Goal: Task Accomplishment & Management: Complete application form

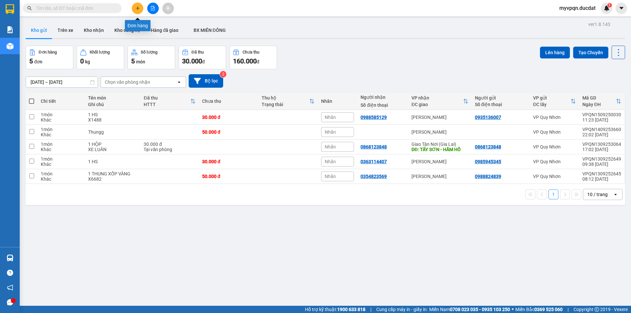
click at [135, 5] on button at bounding box center [137, 8] width 11 height 11
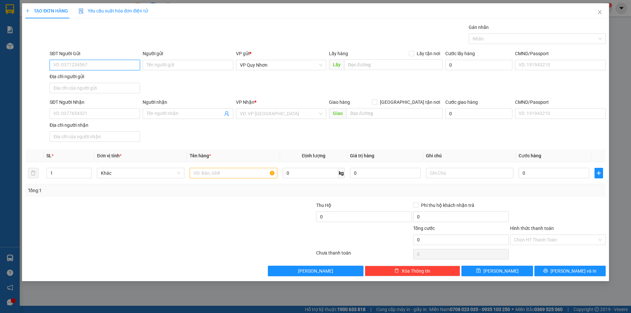
drag, startPoint x: 87, startPoint y: 64, endPoint x: 84, endPoint y: 47, distance: 16.6
click at [87, 61] on input "SĐT Người Gửi" at bounding box center [95, 65] width 90 height 11
type input "0902431020"
drag, startPoint x: 81, startPoint y: 112, endPoint x: 82, endPoint y: 108, distance: 4.1
click at [82, 108] on input "SĐT Người Nhận" at bounding box center [95, 113] width 90 height 11
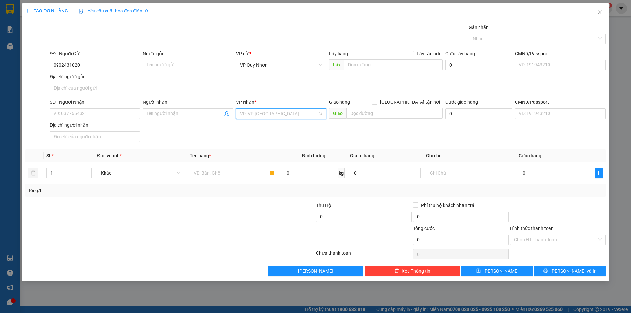
click at [290, 115] on input "search" at bounding box center [279, 114] width 78 height 10
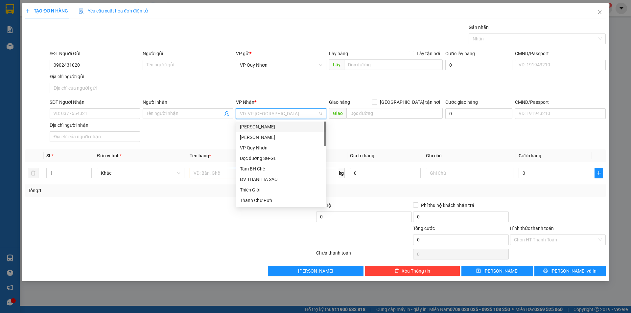
click at [260, 126] on div "[PERSON_NAME]" at bounding box center [281, 126] width 82 height 7
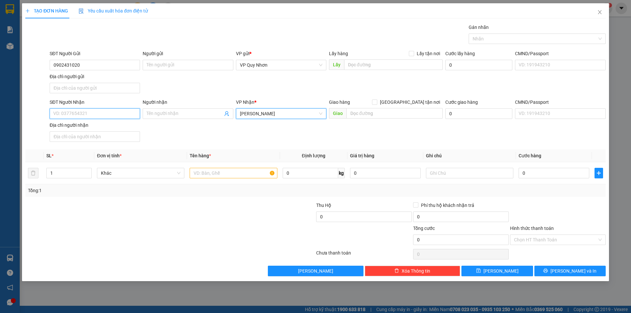
click at [79, 111] on input "SĐT Người Nhận" at bounding box center [95, 113] width 90 height 11
click at [83, 115] on input "SĐT Người Nhận" at bounding box center [95, 113] width 90 height 11
click at [210, 175] on input "text" at bounding box center [233, 173] width 87 height 11
type input "1"
click at [122, 110] on input "SĐT Người Nhận" at bounding box center [95, 113] width 90 height 11
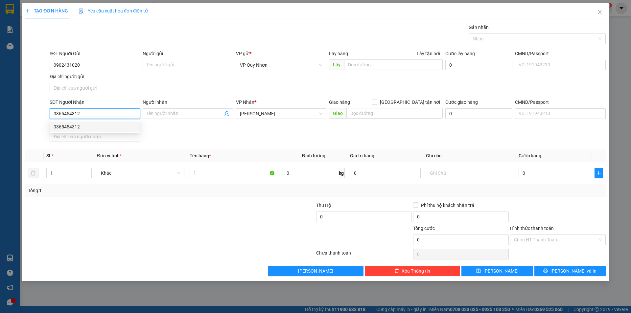
type input "0365454312"
click at [170, 138] on div "SĐT Người Nhận 0365454312 Người nhận Tên người nhận VP Nhận * [PERSON_NAME] hàn…" at bounding box center [327, 122] width 559 height 46
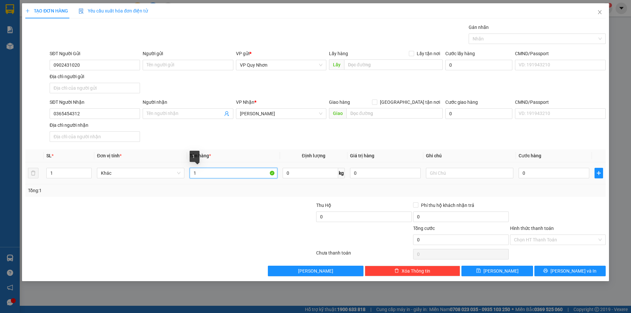
click at [216, 175] on input "1" at bounding box center [233, 173] width 87 height 11
type input "1 HS (CV+BIỂN SỐ)"
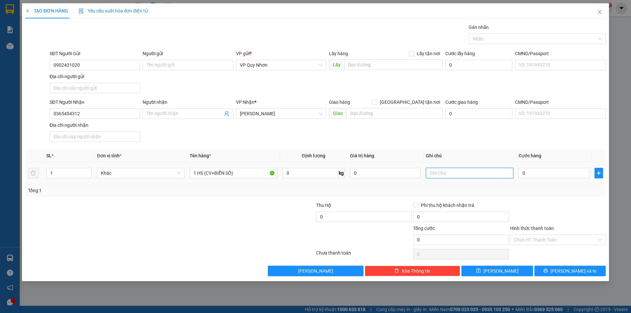
click at [445, 175] on input "text" at bounding box center [469, 173] width 87 height 11
type input "X6682"
click at [529, 171] on input "0" at bounding box center [553, 173] width 71 height 11
type input "3"
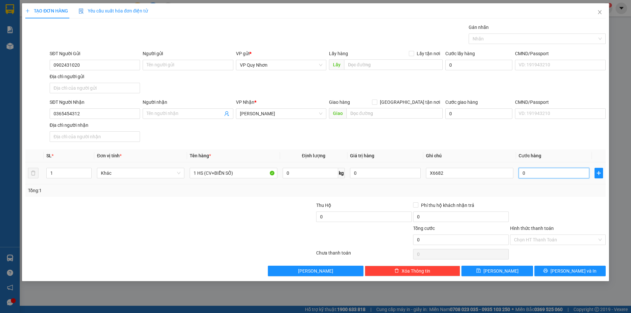
type input "3"
type input "30"
type input "300"
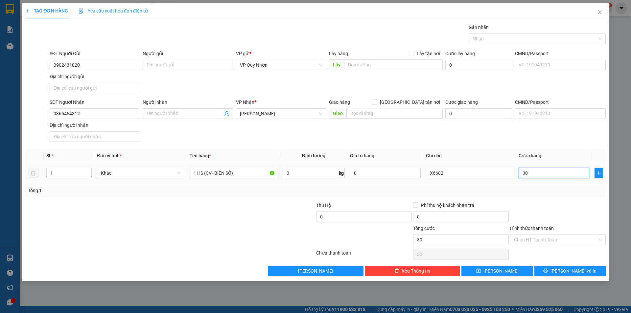
type input "300"
type input "3.000"
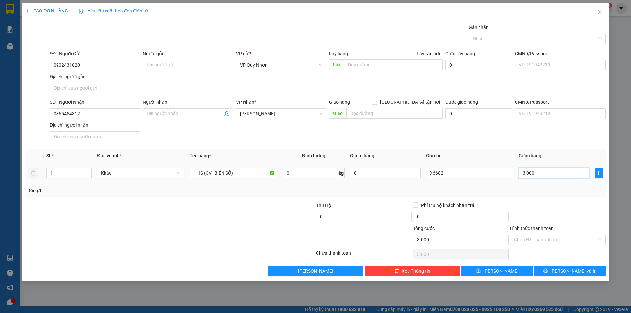
type input "30.000"
click at [543, 237] on input "Hình thức thanh toán" at bounding box center [555, 240] width 83 height 10
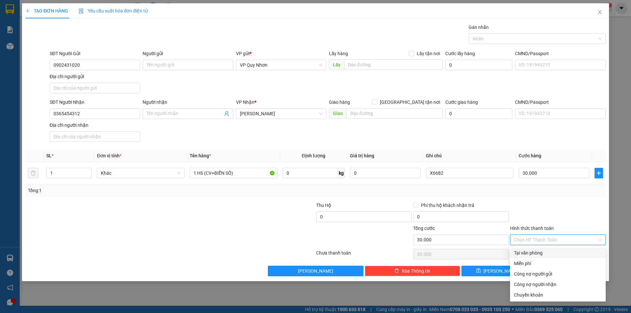
click at [535, 252] on div "Tại văn phòng" at bounding box center [558, 252] width 88 height 7
type input "0"
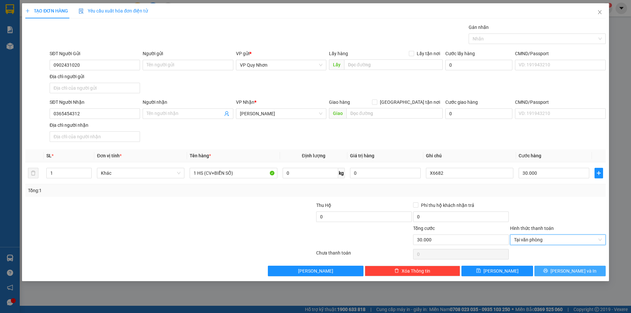
click at [555, 269] on button "[PERSON_NAME] và In" at bounding box center [569, 271] width 71 height 11
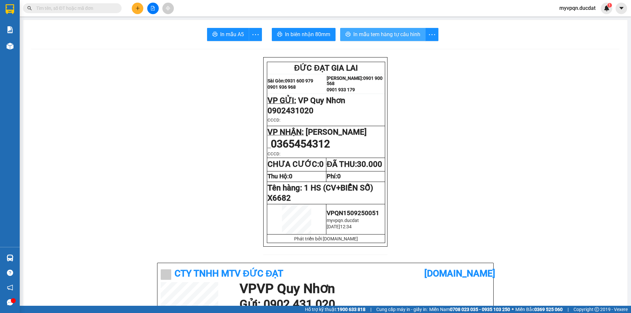
click at [372, 36] on span "In mẫu tem hàng tự cấu hình" at bounding box center [386, 34] width 67 height 8
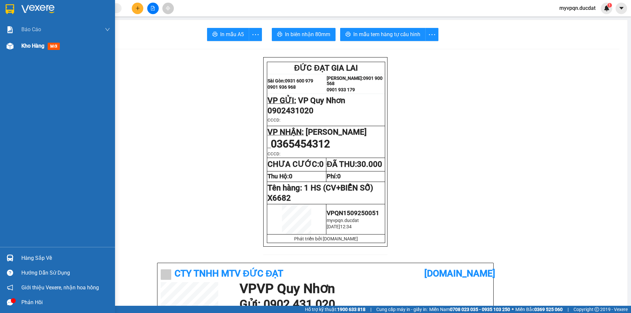
drag, startPoint x: 39, startPoint y: 43, endPoint x: 41, endPoint y: 37, distance: 6.0
click at [39, 43] on span "Kho hàng" at bounding box center [32, 46] width 23 height 6
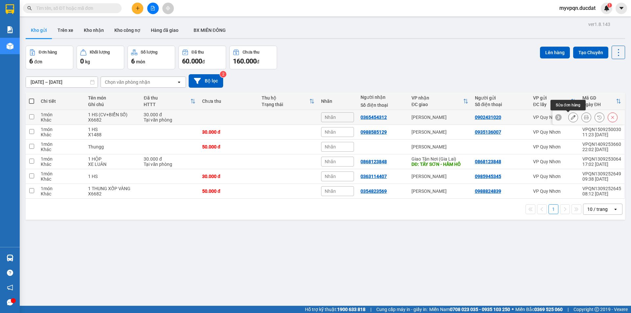
click at [571, 117] on icon at bounding box center [573, 117] width 5 height 5
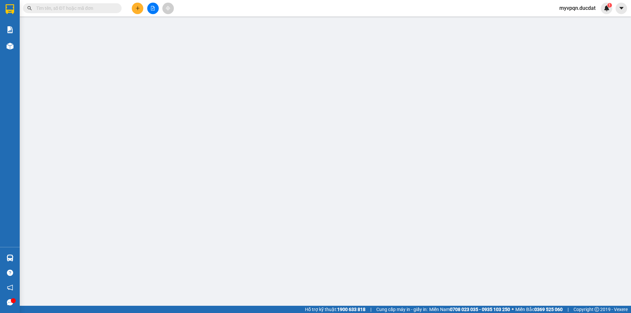
type input "0902431020"
type input "0365454312"
type input "30.000"
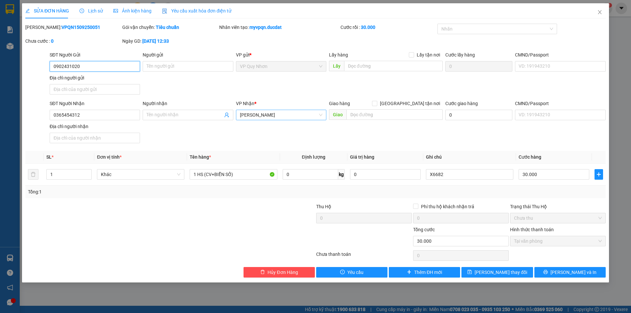
drag, startPoint x: 268, startPoint y: 116, endPoint x: 267, endPoint y: 110, distance: 6.3
click at [268, 116] on span "[PERSON_NAME]" at bounding box center [281, 115] width 82 height 10
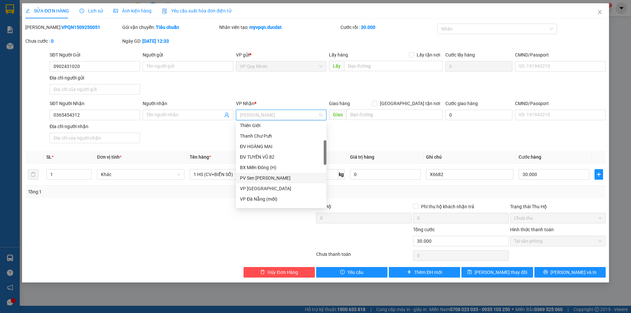
scroll to position [99, 0]
click at [268, 189] on div "Giao Tận Nơi (Gia Lai)" at bounding box center [281, 187] width 82 height 7
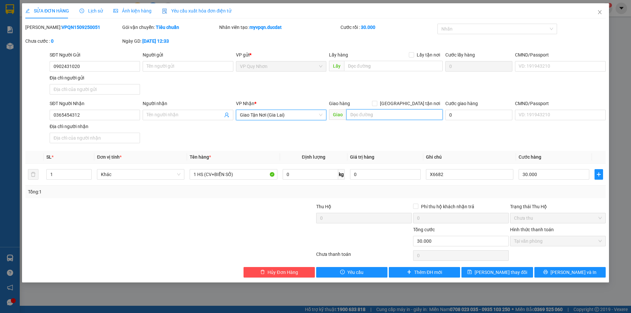
drag, startPoint x: 373, startPoint y: 117, endPoint x: 384, endPoint y: 111, distance: 12.5
click at [373, 116] on input "text" at bounding box center [394, 114] width 96 height 11
type input "276 [PERSON_NAME]"
click at [176, 114] on input "Người nhận" at bounding box center [185, 114] width 76 height 7
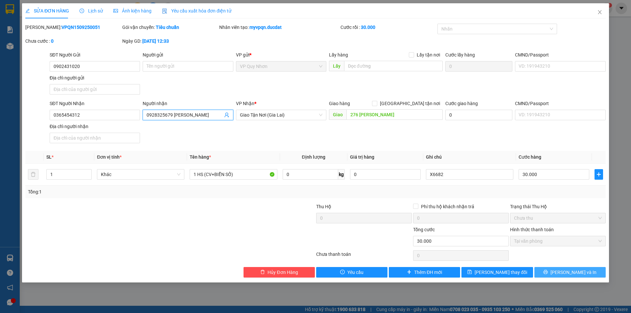
type input "0928325679 [PERSON_NAME]"
click at [548, 270] on button "[PERSON_NAME] và In" at bounding box center [569, 272] width 71 height 11
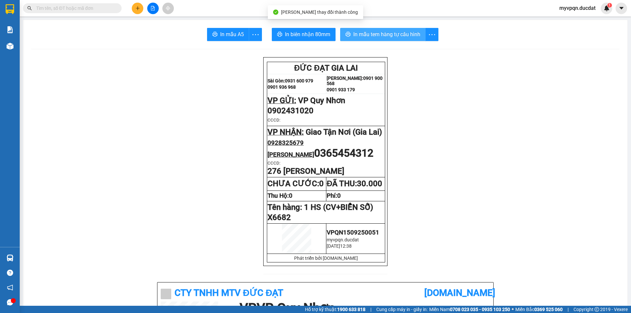
click at [372, 34] on span "In mẫu tem hàng tự cấu hình" at bounding box center [386, 34] width 67 height 8
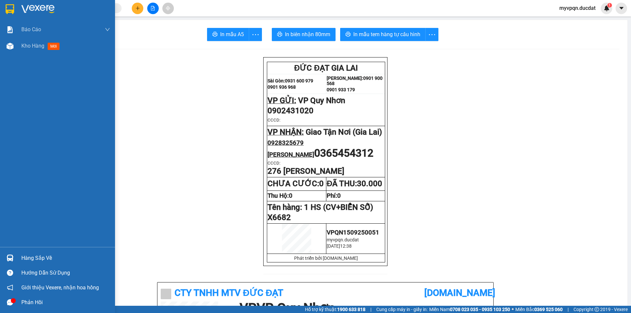
drag, startPoint x: 21, startPoint y: 56, endPoint x: 22, endPoint y: 52, distance: 4.3
click at [21, 56] on div "Báo cáo Doanh số tạo đơn theo VP gửi (nhân viên) Kho hàng mới" at bounding box center [57, 134] width 115 height 226
click at [22, 49] on div "Kho hàng mới" at bounding box center [41, 46] width 41 height 8
